Goal: Task Accomplishment & Management: Use online tool/utility

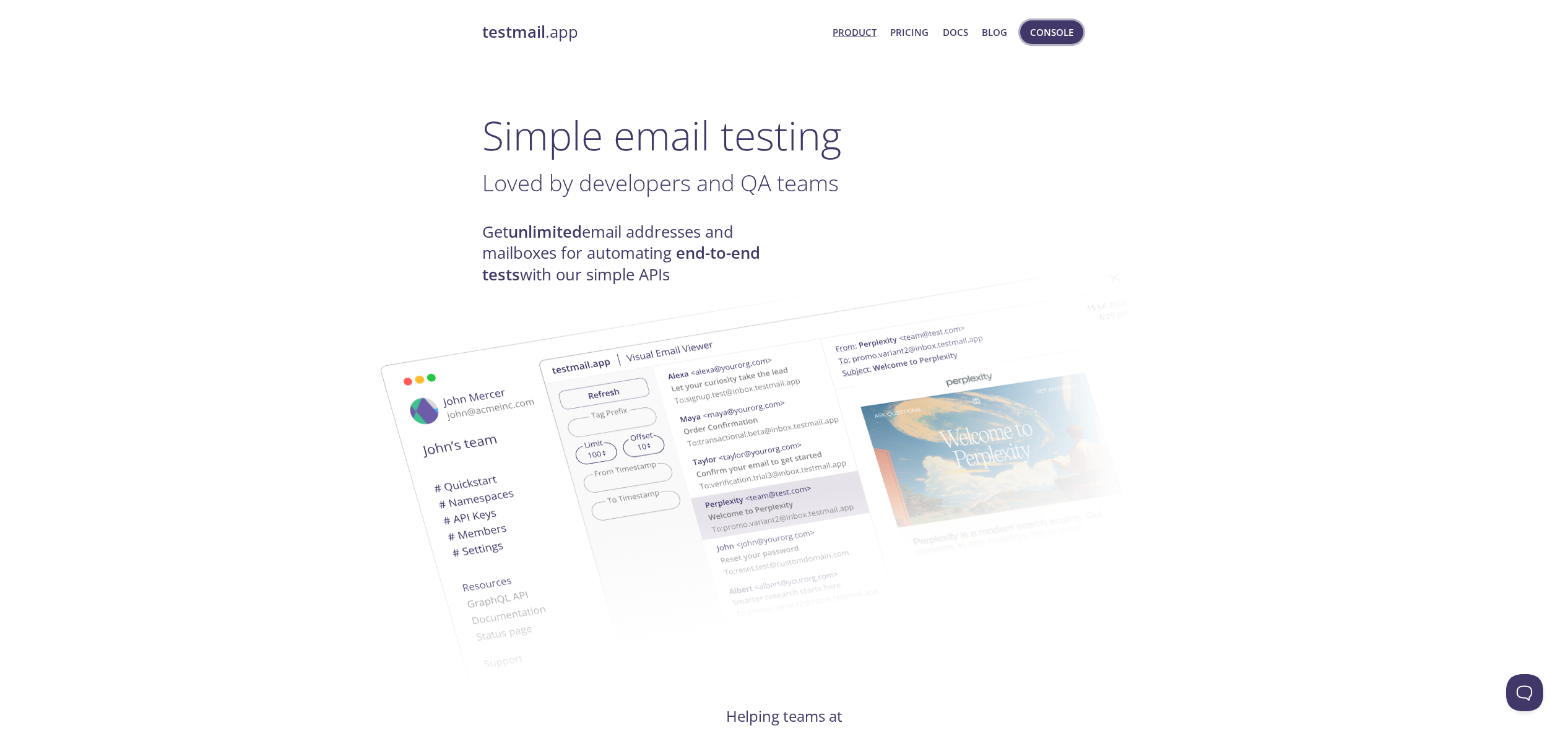
click at [1053, 30] on span "Console" at bounding box center [1051, 32] width 43 height 16
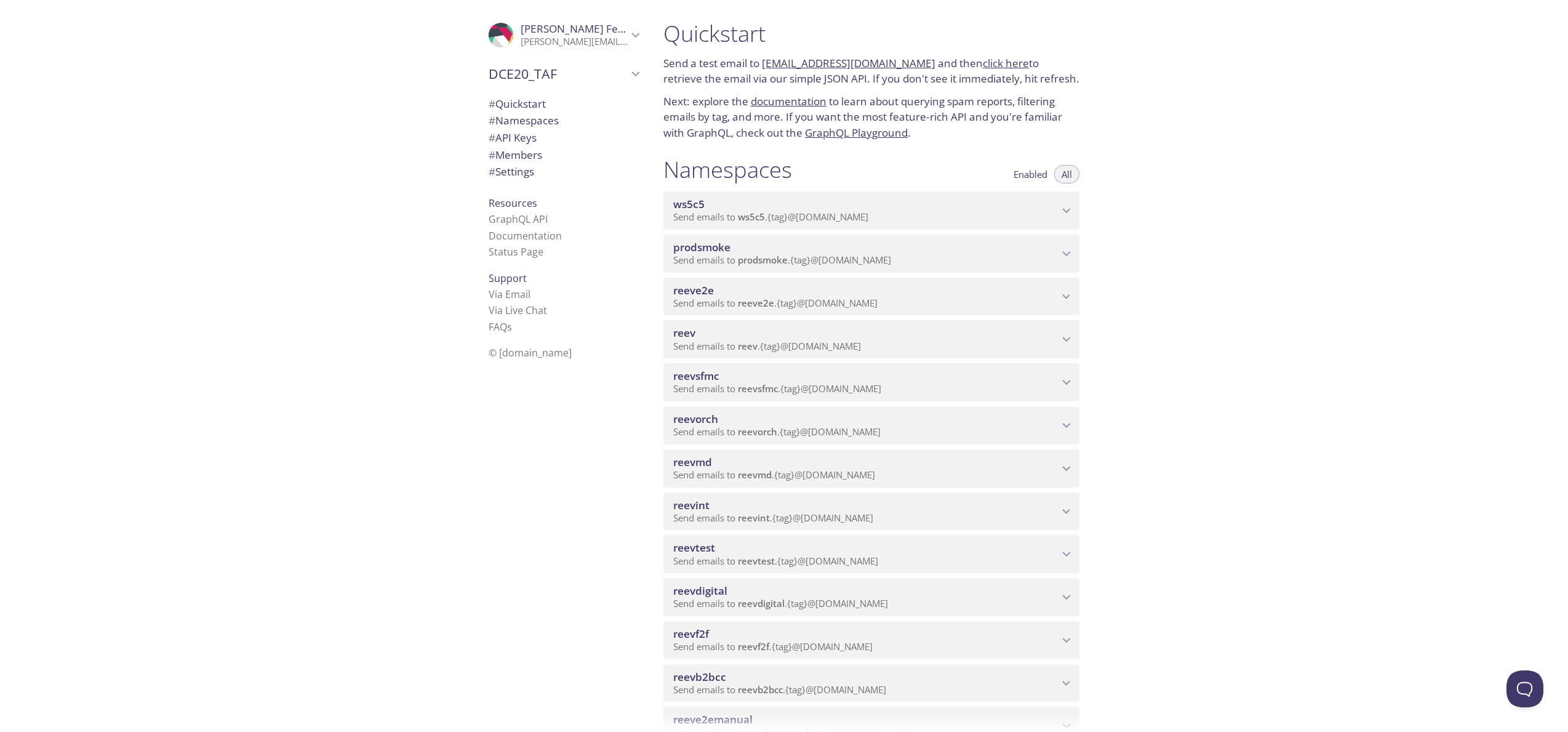
click at [762, 599] on span "reevdigital" at bounding box center [761, 603] width 47 height 12
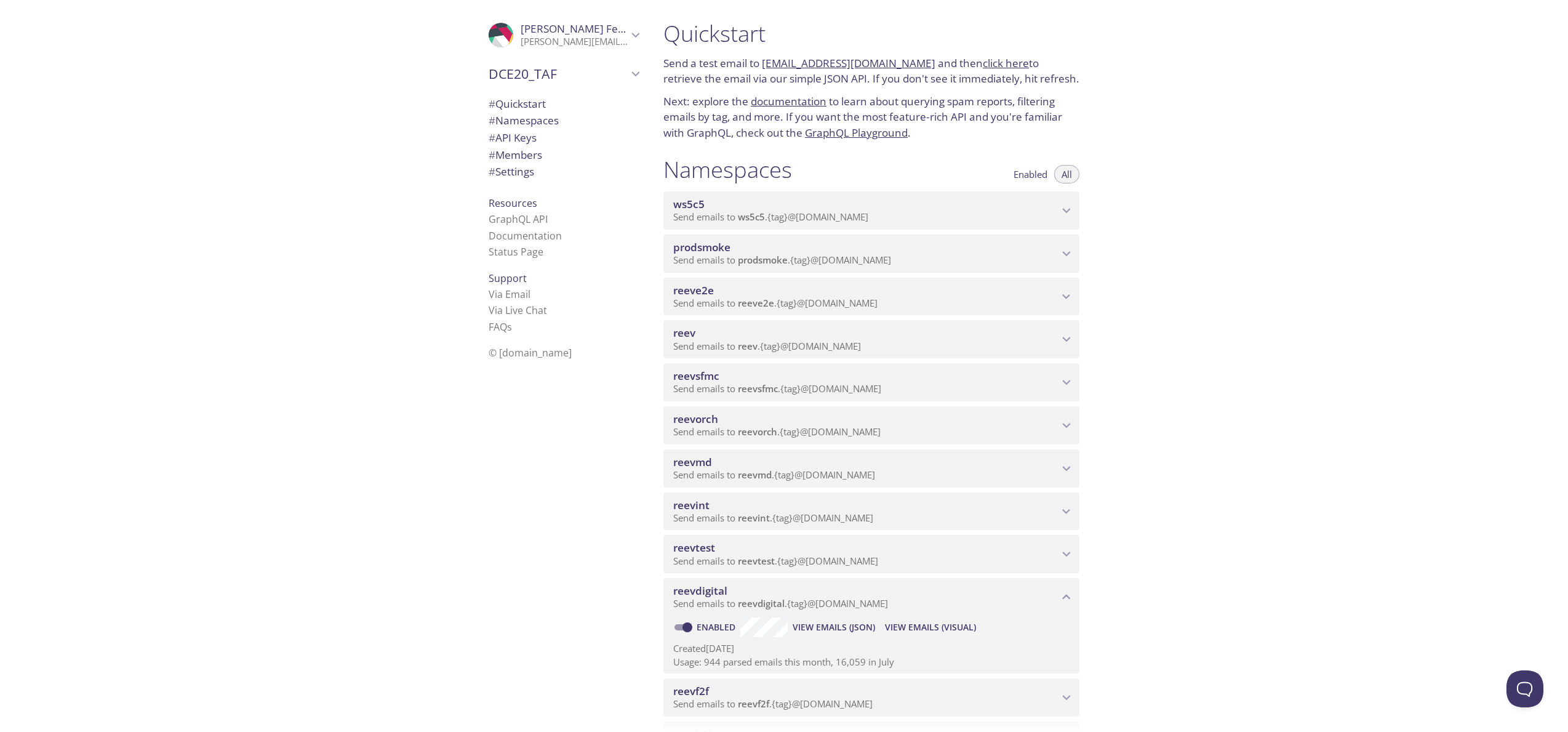
click at [924, 631] on span "View Emails (Visual)" at bounding box center [930, 627] width 91 height 15
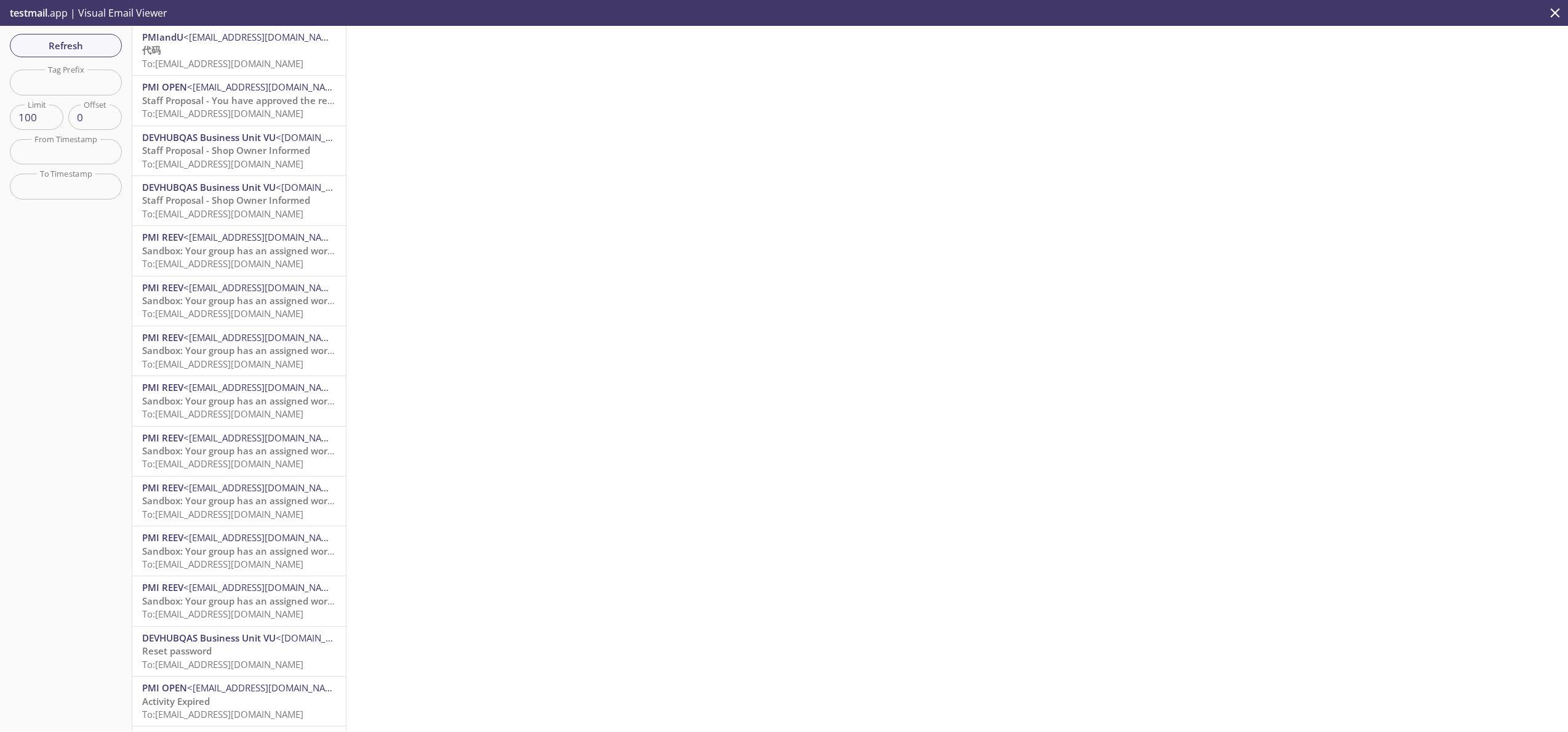
click at [239, 63] on span "To: [EMAIL_ADDRESS][DOMAIN_NAME]" at bounding box center [222, 63] width 161 height 12
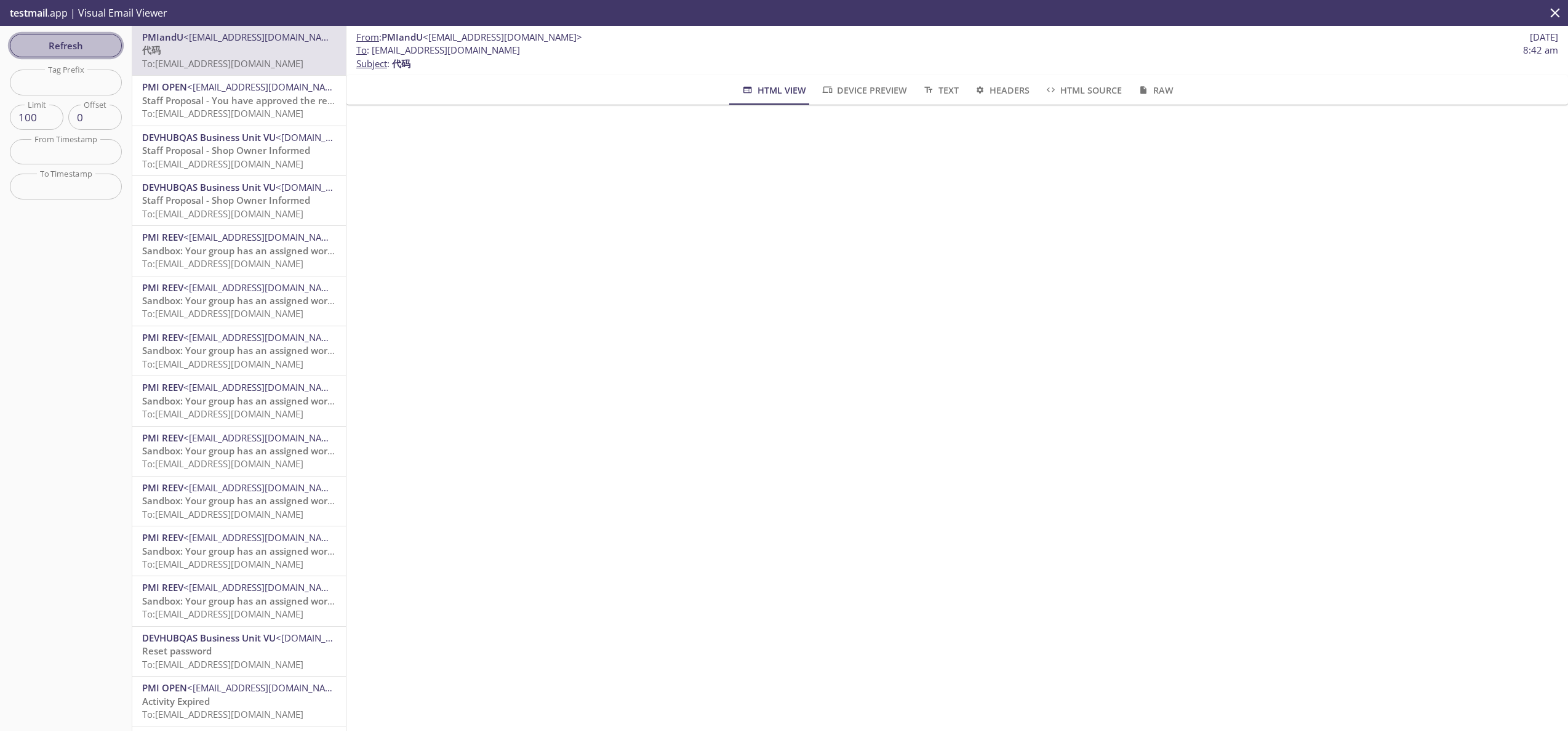
click at [90, 42] on span "Refresh" at bounding box center [66, 45] width 92 height 16
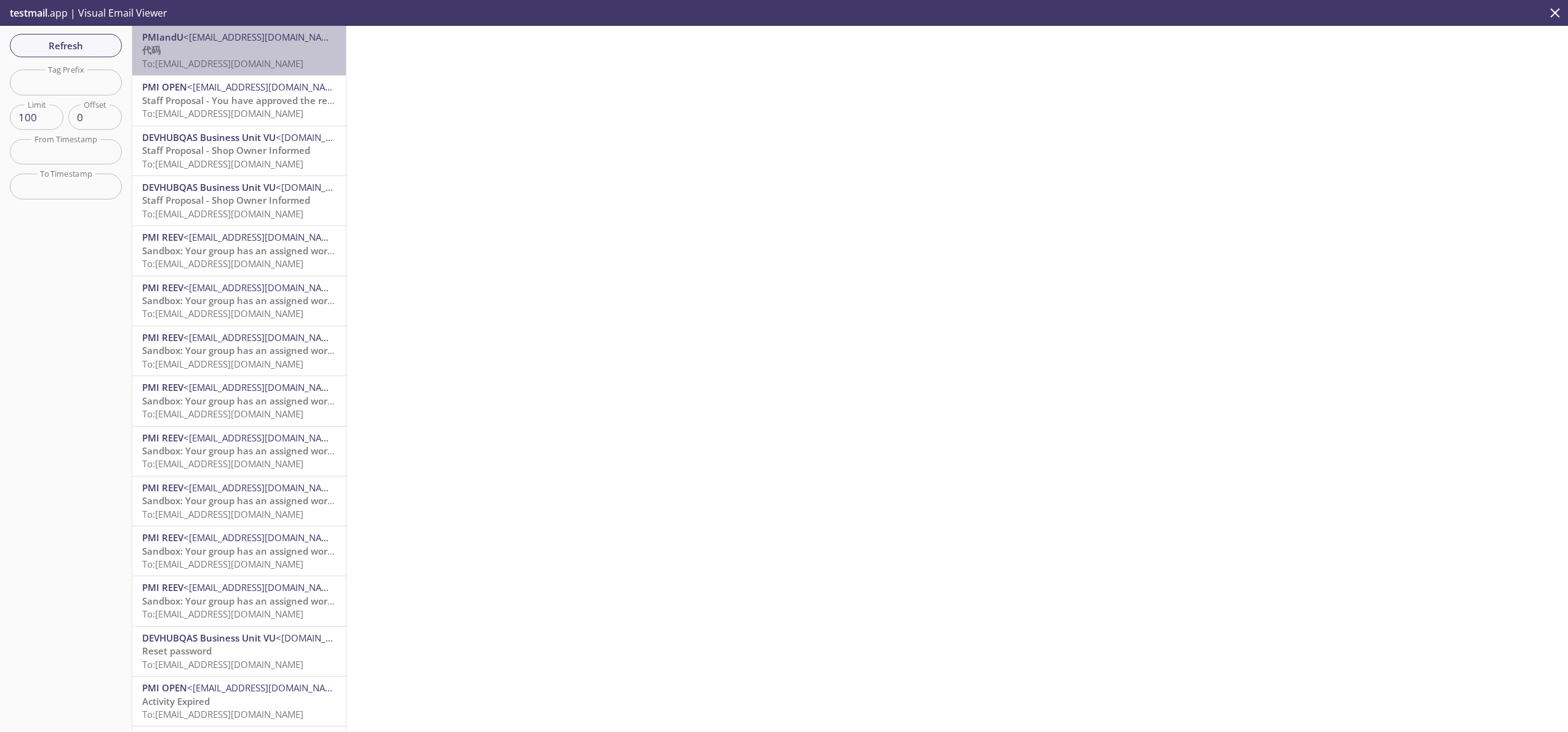
click at [254, 72] on div "PMIandU <[EMAIL_ADDRESS][DOMAIN_NAME]> 代码 To: [EMAIL_ADDRESS][DOMAIN_NAME]" at bounding box center [239, 50] width 214 height 49
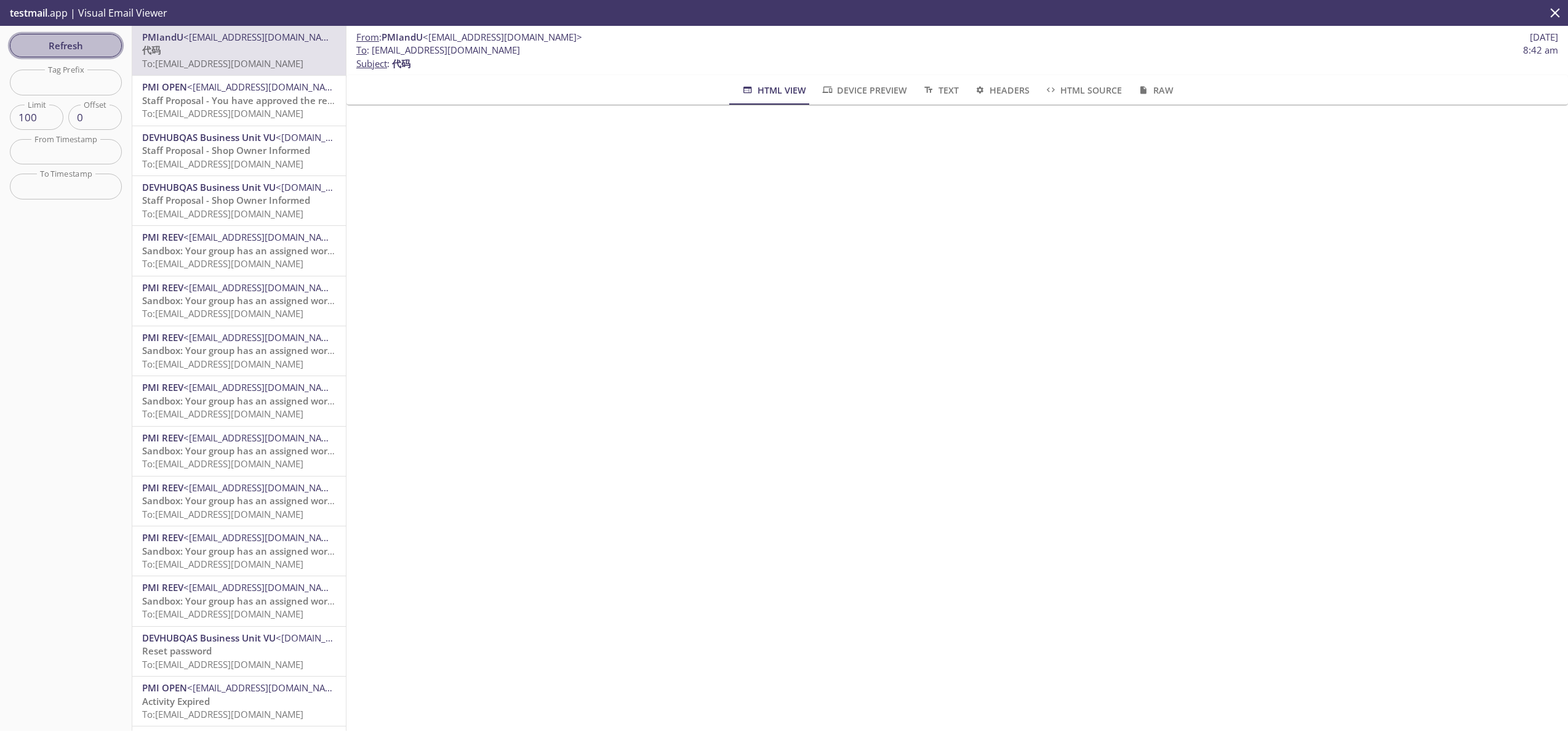
click at [90, 45] on span "Refresh" at bounding box center [66, 45] width 92 height 16
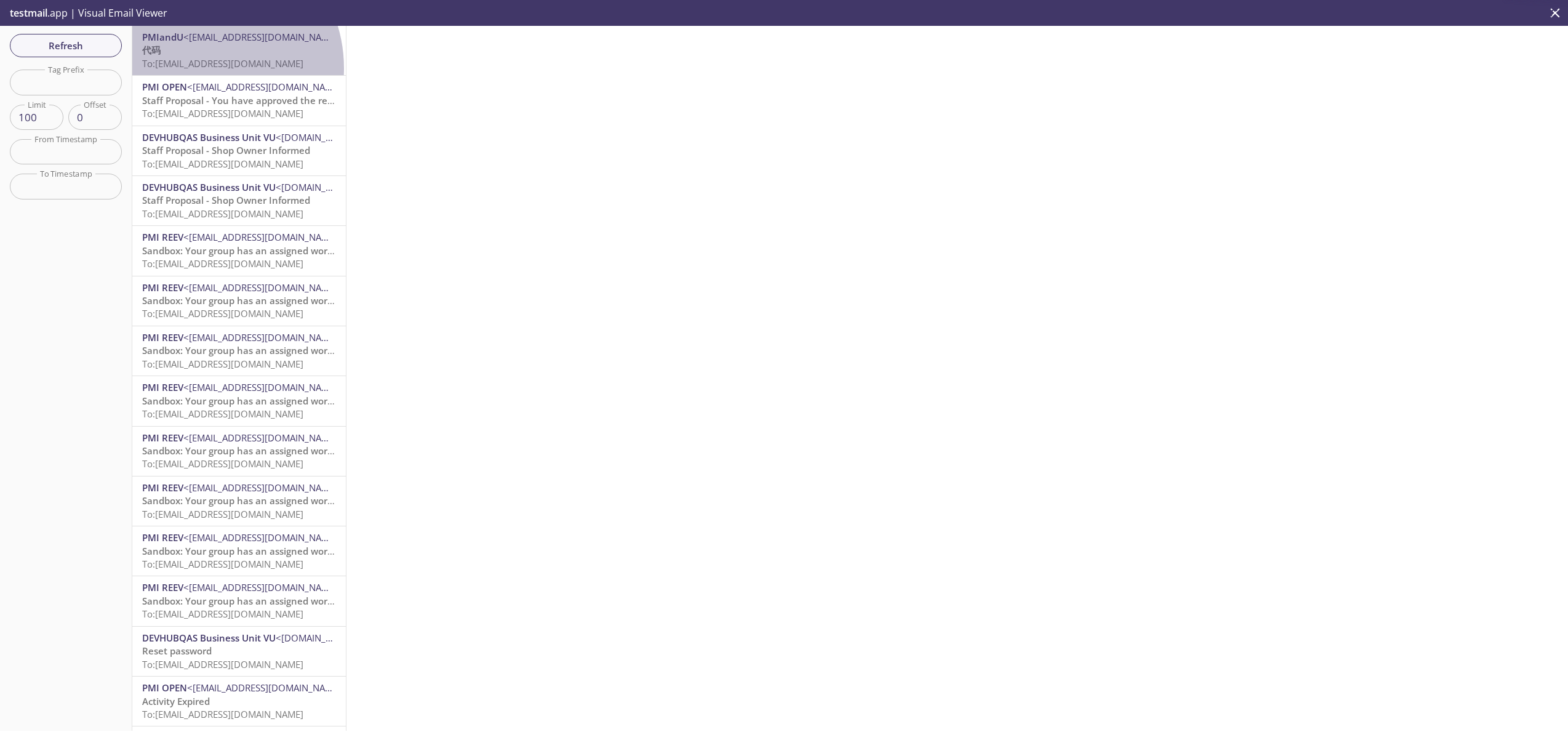
click at [197, 69] on span "To: [EMAIL_ADDRESS][DOMAIN_NAME]" at bounding box center [222, 63] width 161 height 12
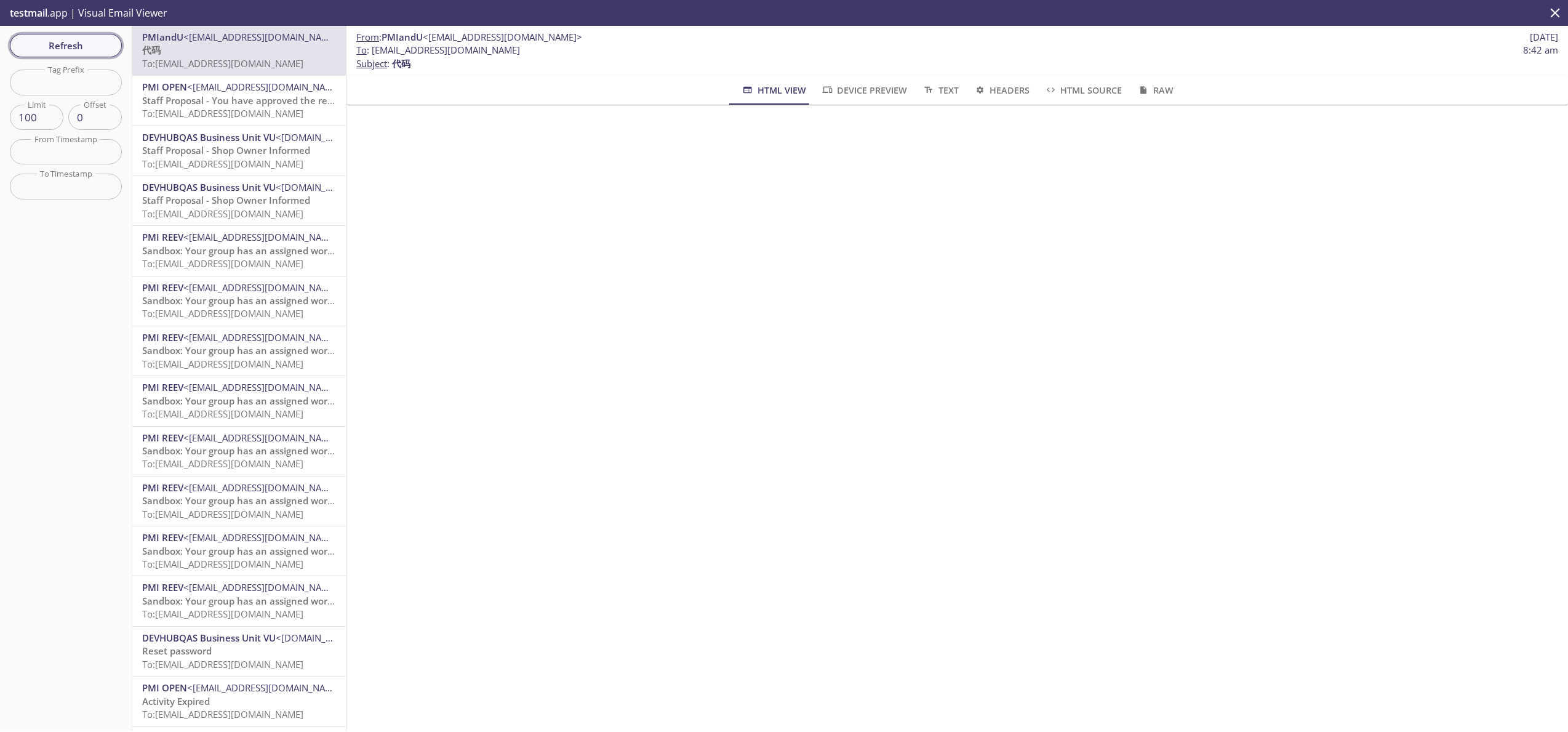
click at [37, 45] on span "Refresh" at bounding box center [66, 45] width 92 height 16
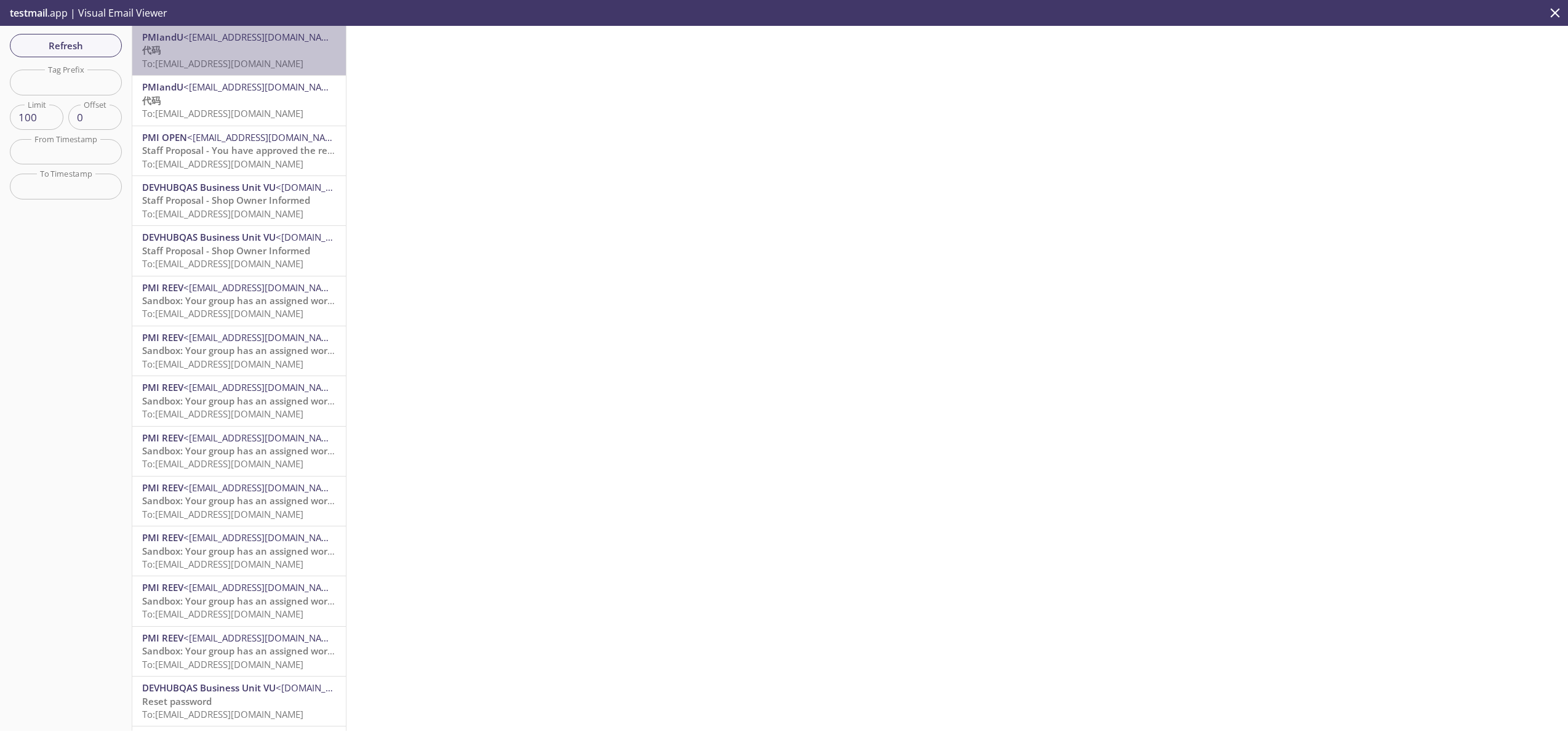
click at [257, 56] on p "代码 To: [EMAIL_ADDRESS][DOMAIN_NAME]" at bounding box center [239, 57] width 193 height 27
